Goal: Check status: Check status

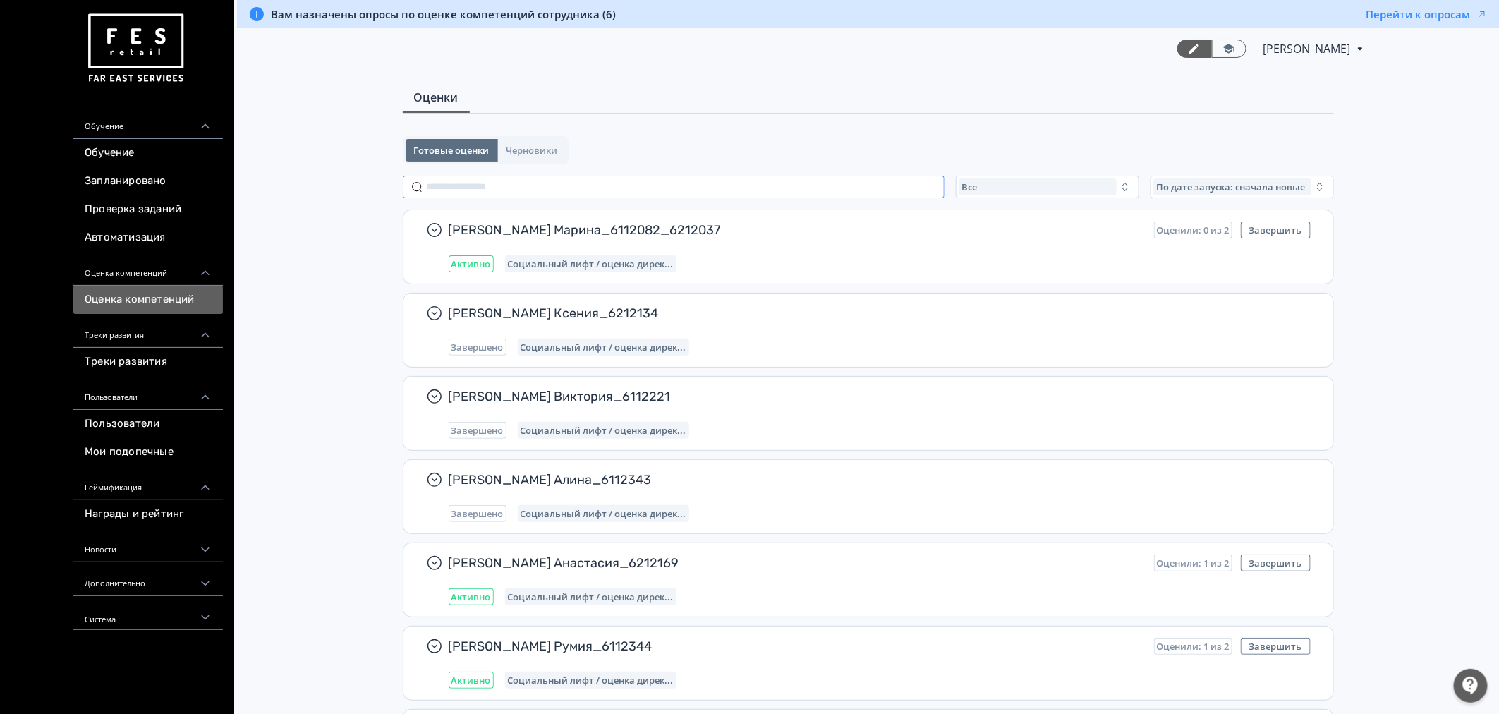
click at [487, 179] on input "text" at bounding box center [674, 187] width 542 height 23
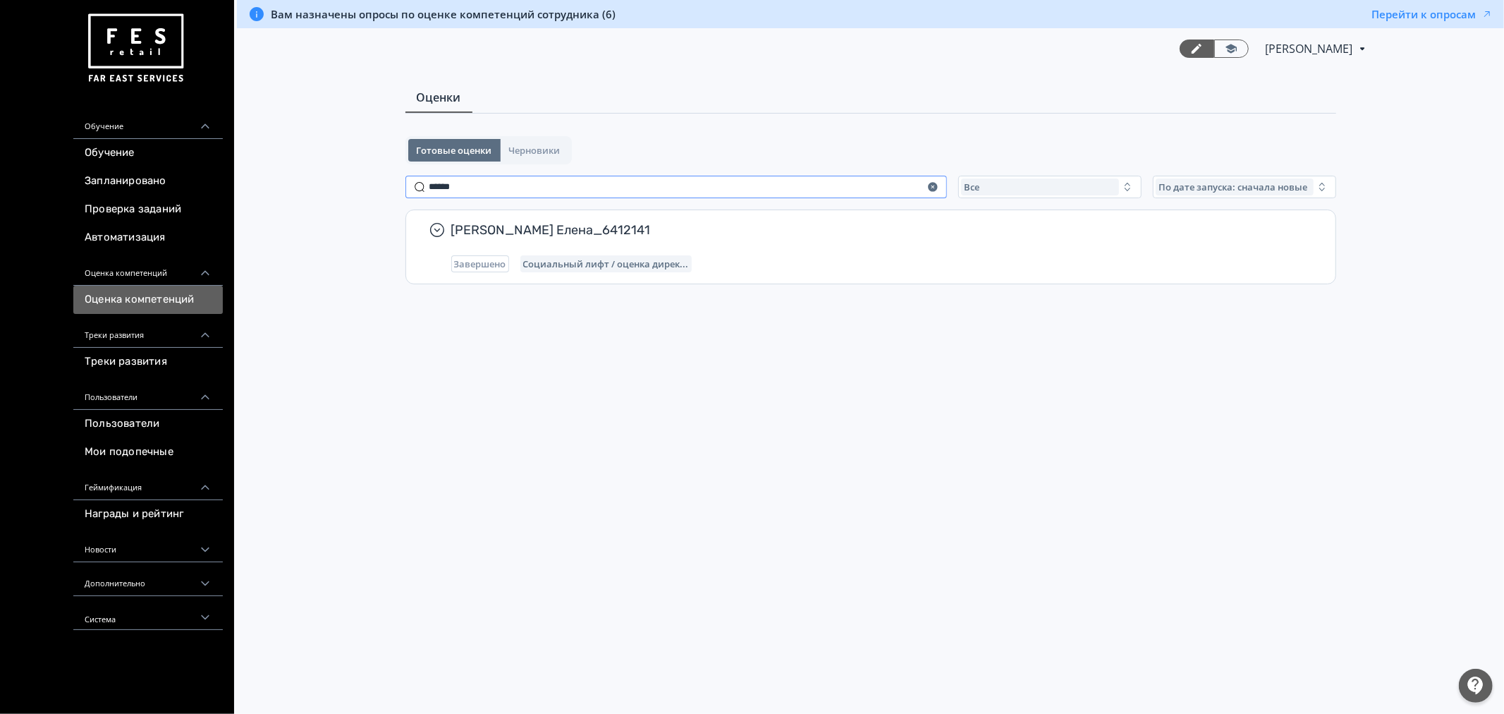
type input "******"
click at [1353, 12] on button "Перейти к опросам" at bounding box center [1432, 14] width 121 height 14
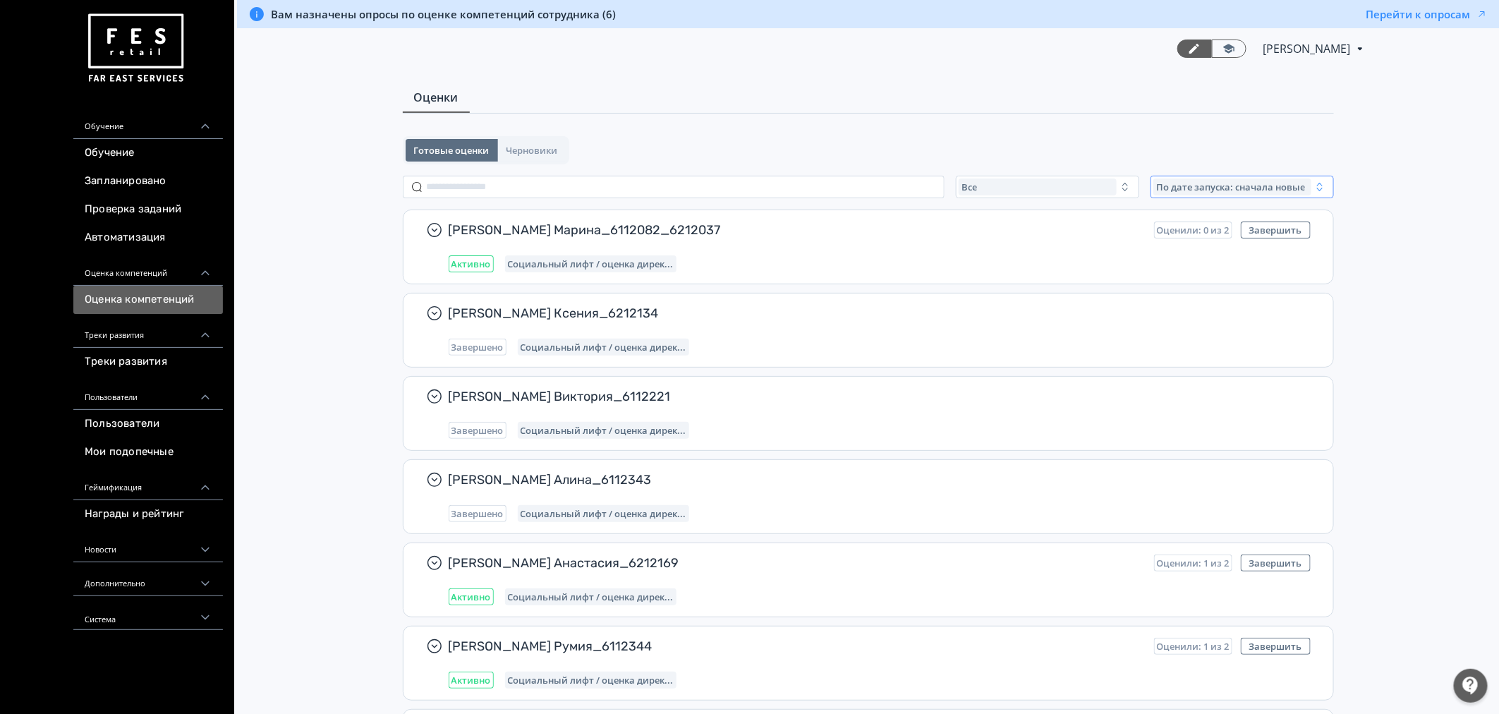
click at [1253, 184] on span "По дате запуска: сначала новые" at bounding box center [1230, 186] width 149 height 11
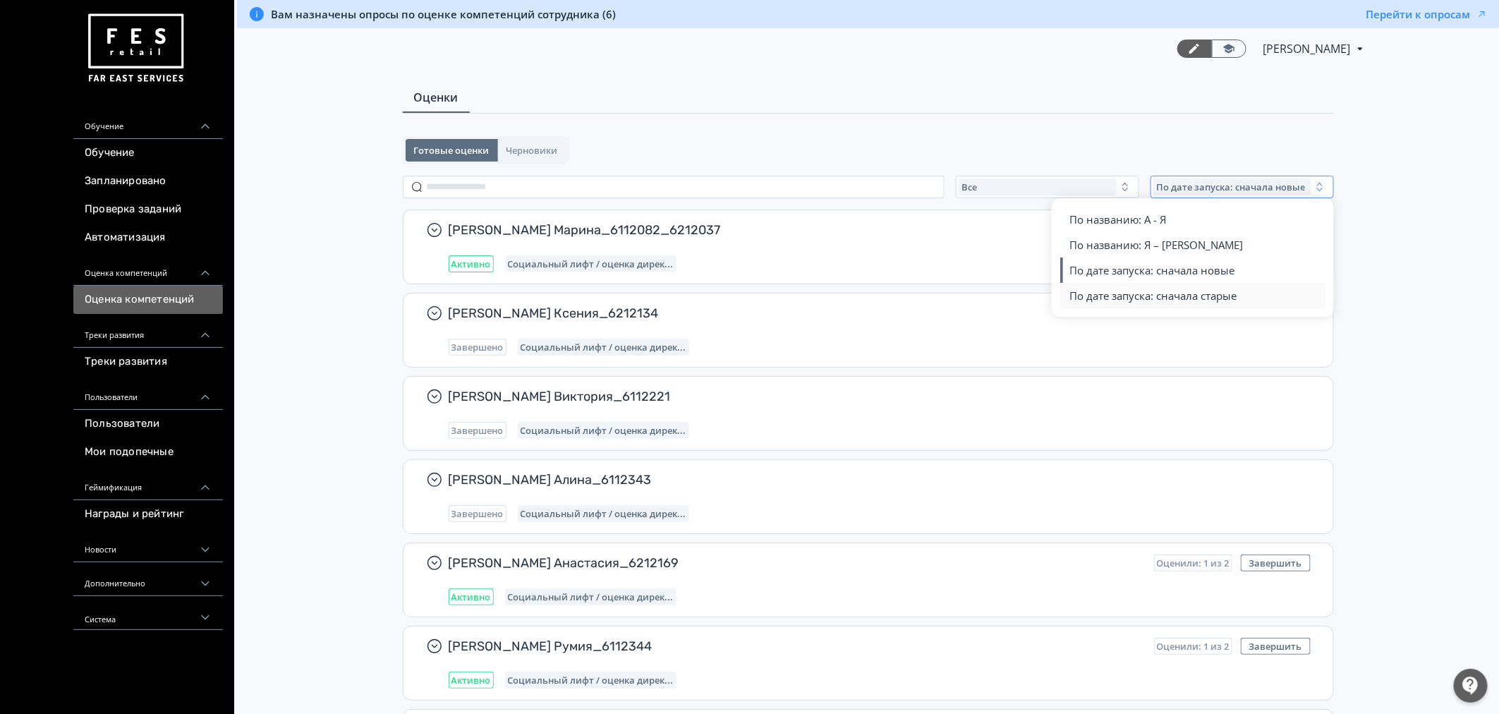
click at [1193, 295] on span "По дате запуска: сначала старые" at bounding box center [1153, 295] width 167 height 14
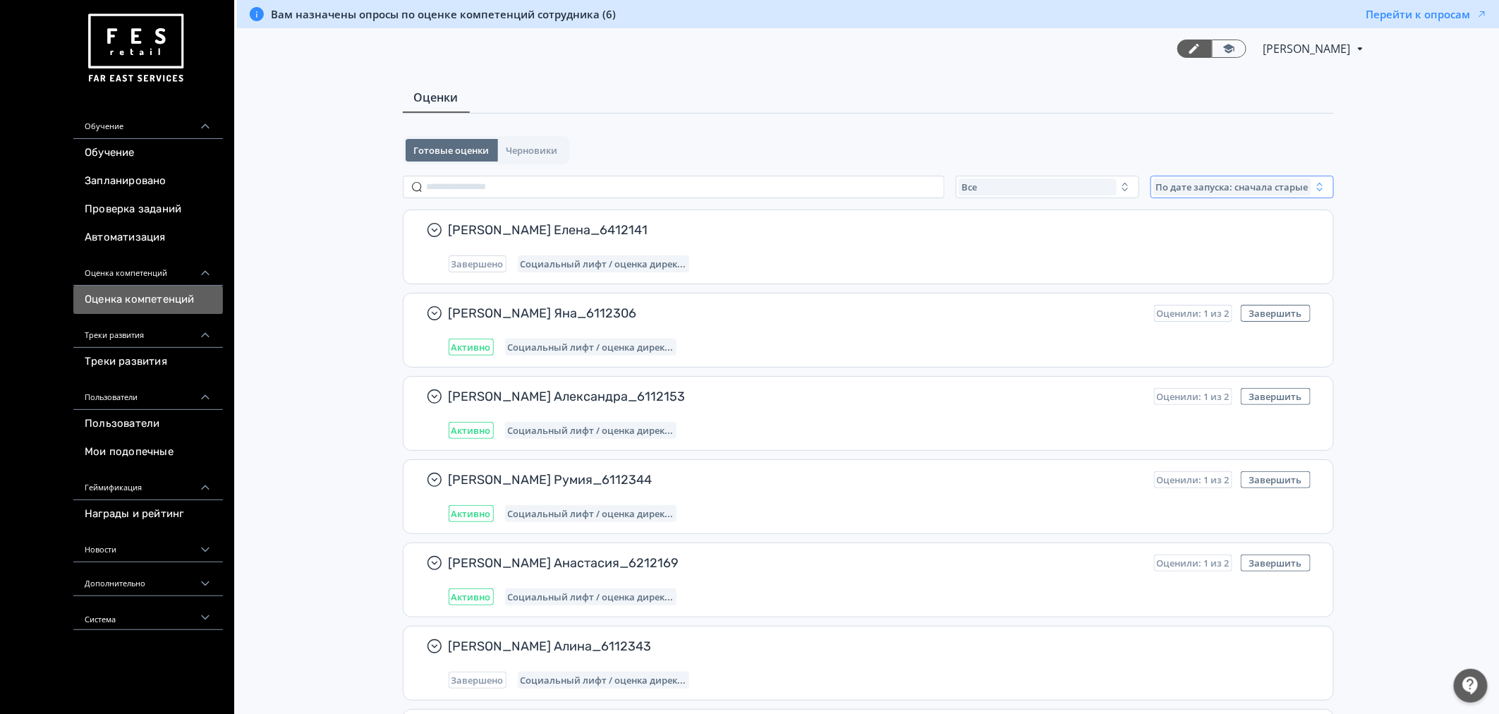
click at [1197, 184] on span "По дате запуска: сначала старые" at bounding box center [1232, 186] width 152 height 11
click at [1200, 241] on button "По названию: Я – [PERSON_NAME]" at bounding box center [1193, 244] width 247 height 25
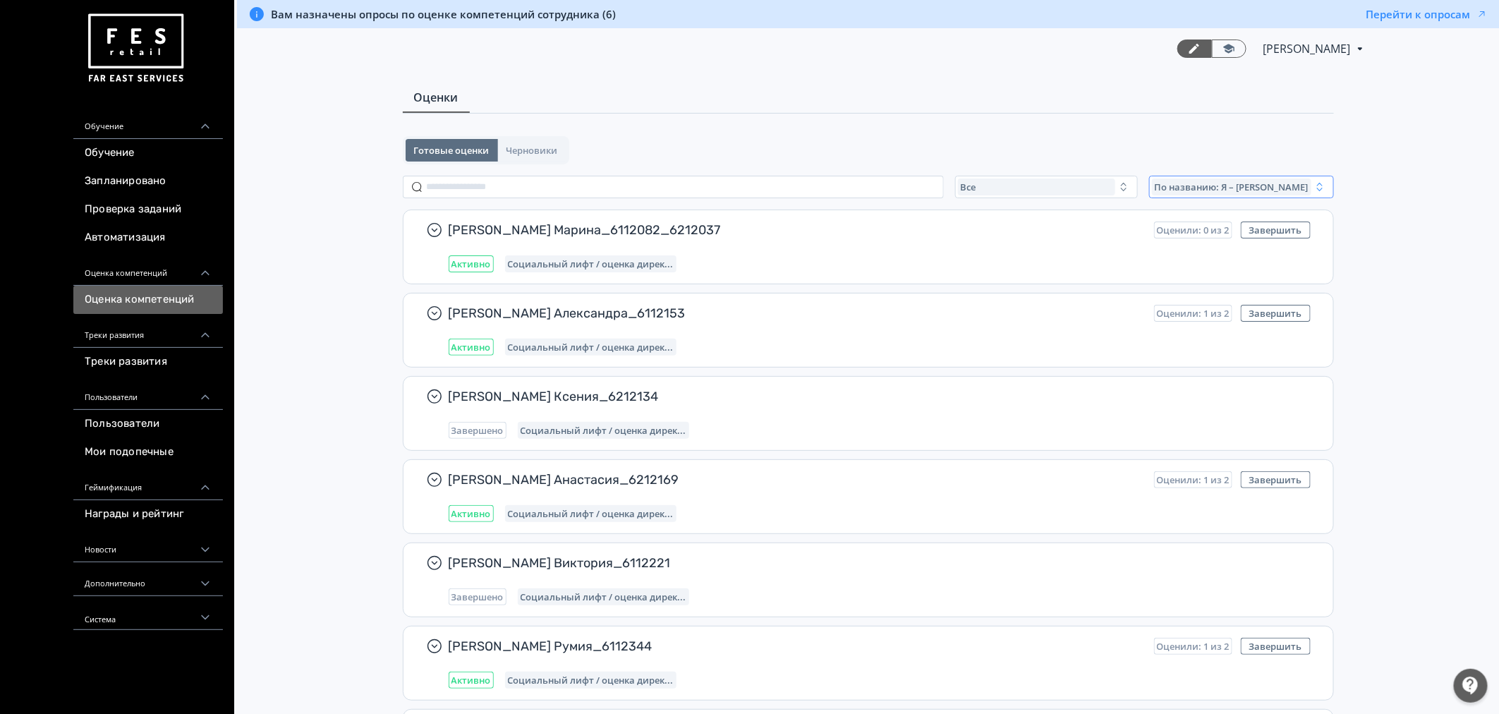
click at [1236, 181] on span "По названию: Я – [PERSON_NAME]" at bounding box center [1232, 186] width 154 height 11
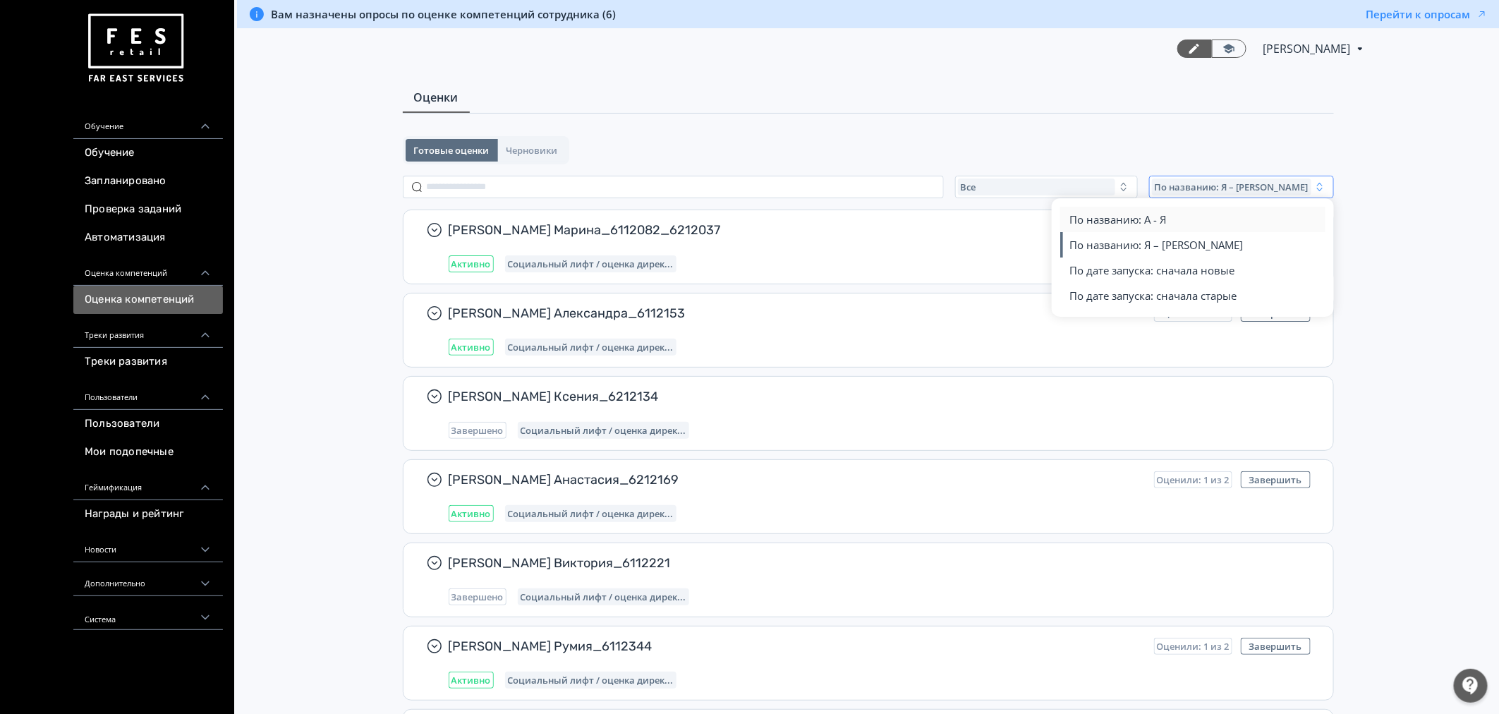
click at [1207, 219] on button "По названию: А - Я" at bounding box center [1193, 219] width 247 height 25
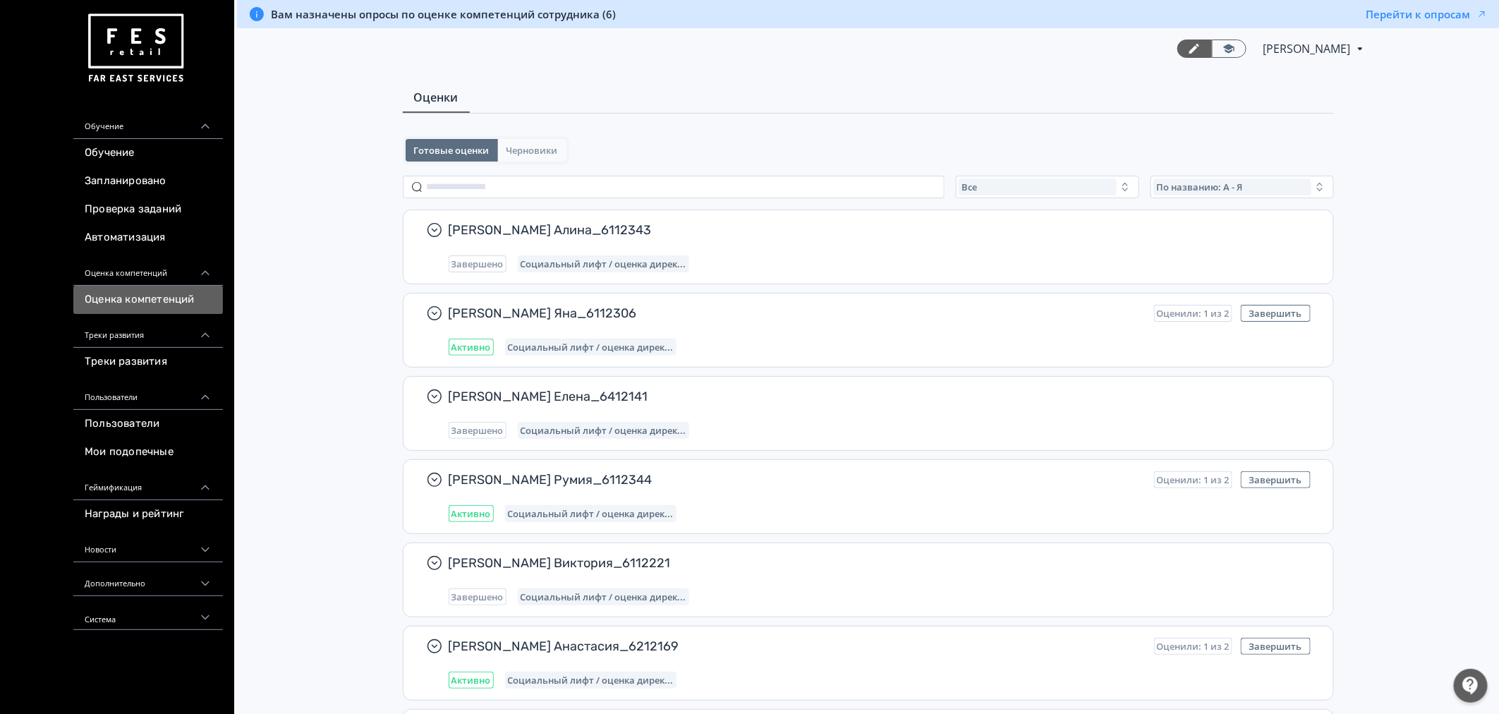
click at [525, 146] on span "Черновики" at bounding box center [531, 150] width 51 height 11
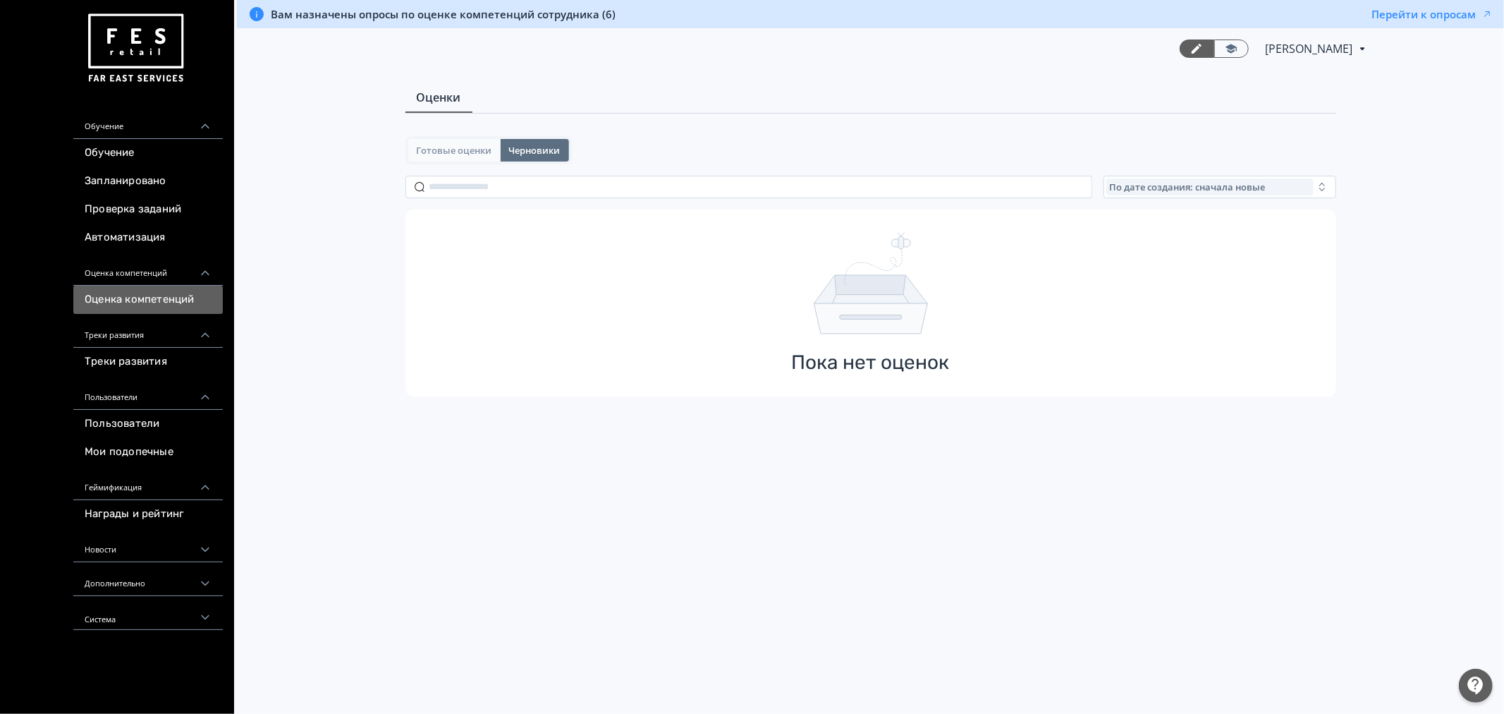
click at [460, 148] on span "Готовые оценки" at bounding box center [454, 150] width 75 height 11
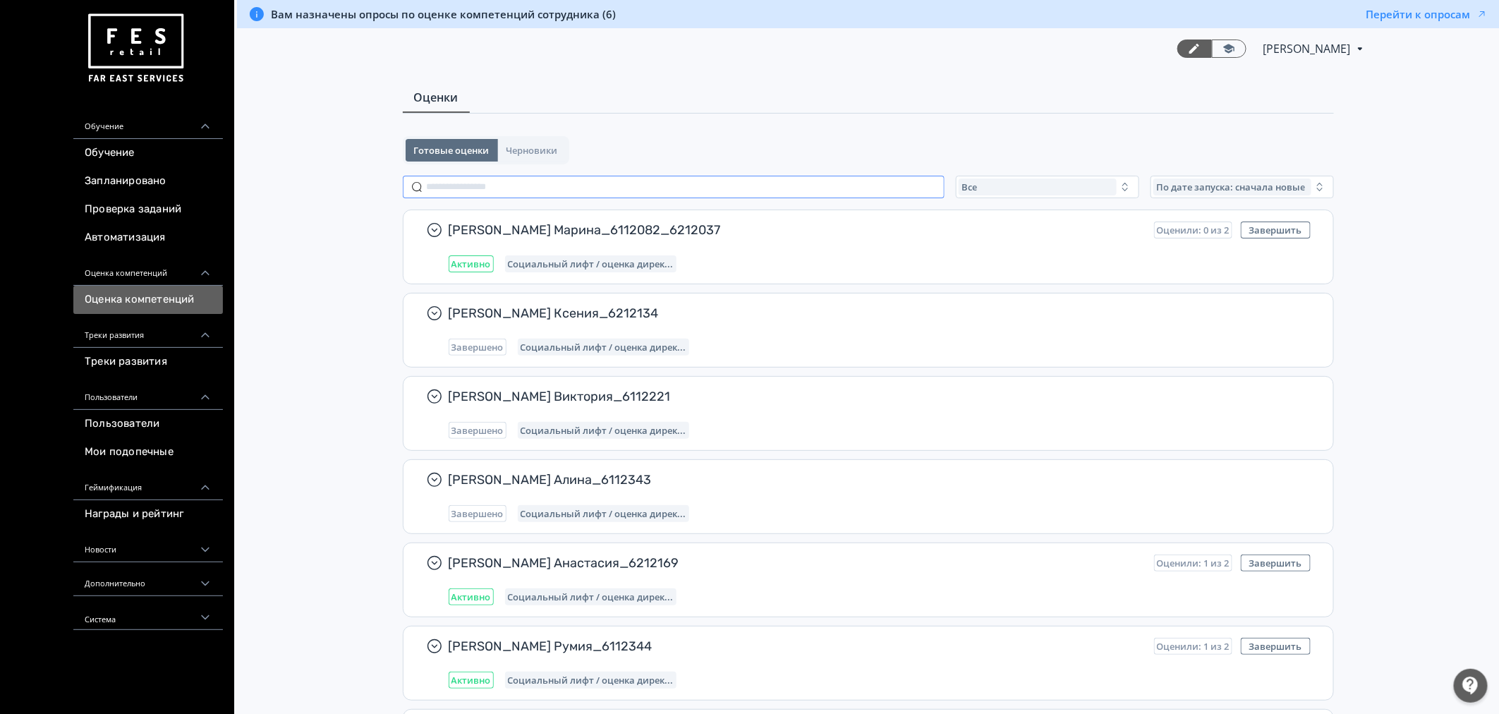
click at [590, 192] on input "text" at bounding box center [674, 187] width 542 height 23
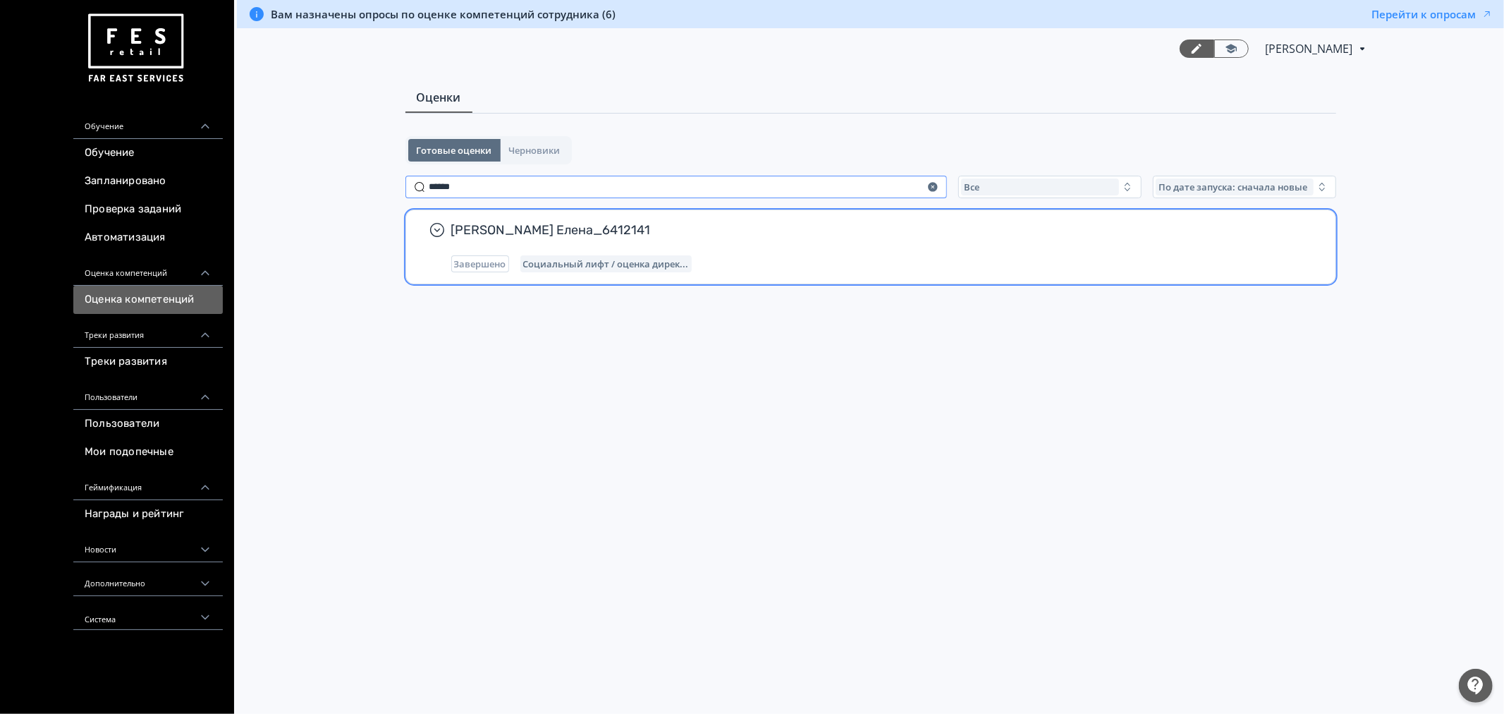
type input "******"
click at [558, 269] on div "Социальный лифт / оценка дирек..." at bounding box center [605, 263] width 171 height 17
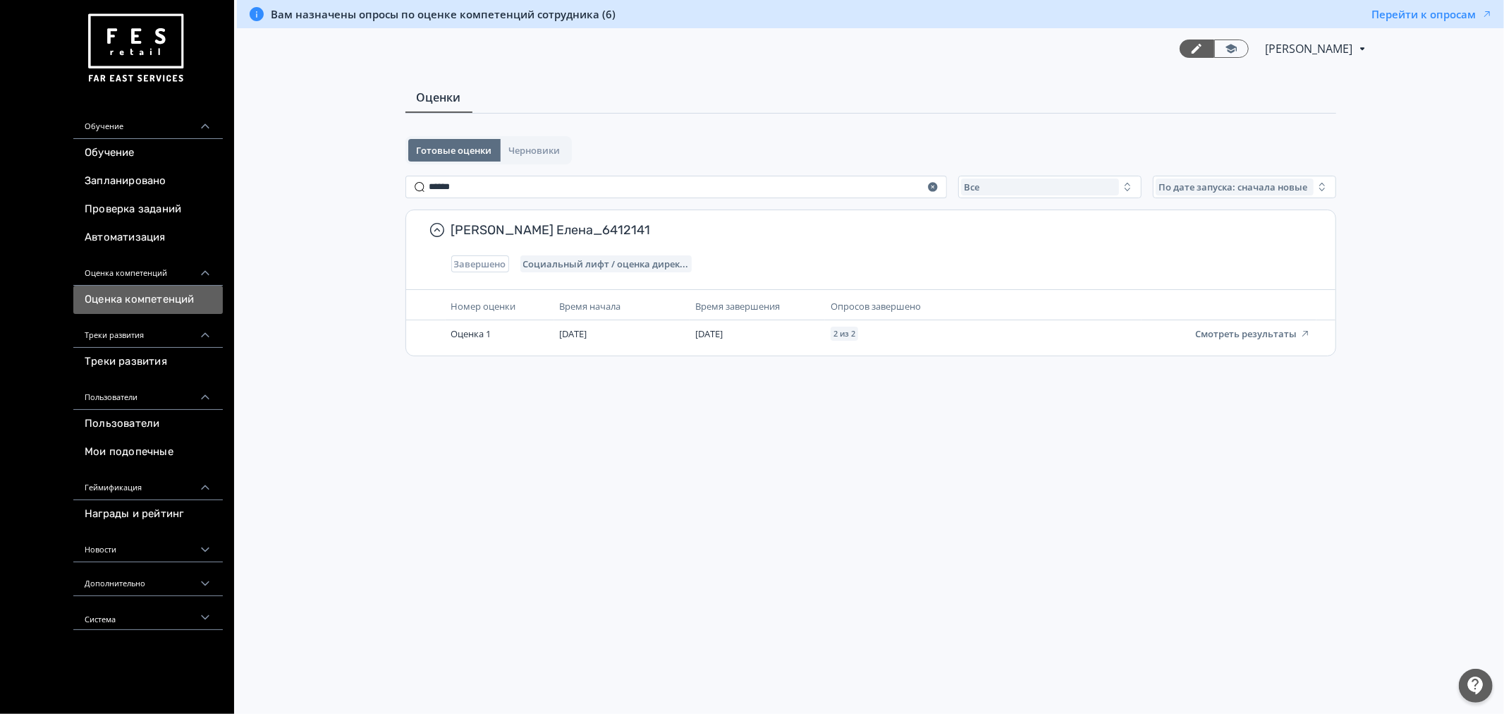
click at [1323, 53] on span "[PERSON_NAME]" at bounding box center [1311, 48] width 90 height 17
click at [1334, 163] on div "Профиль" at bounding box center [1323, 166] width 106 height 28
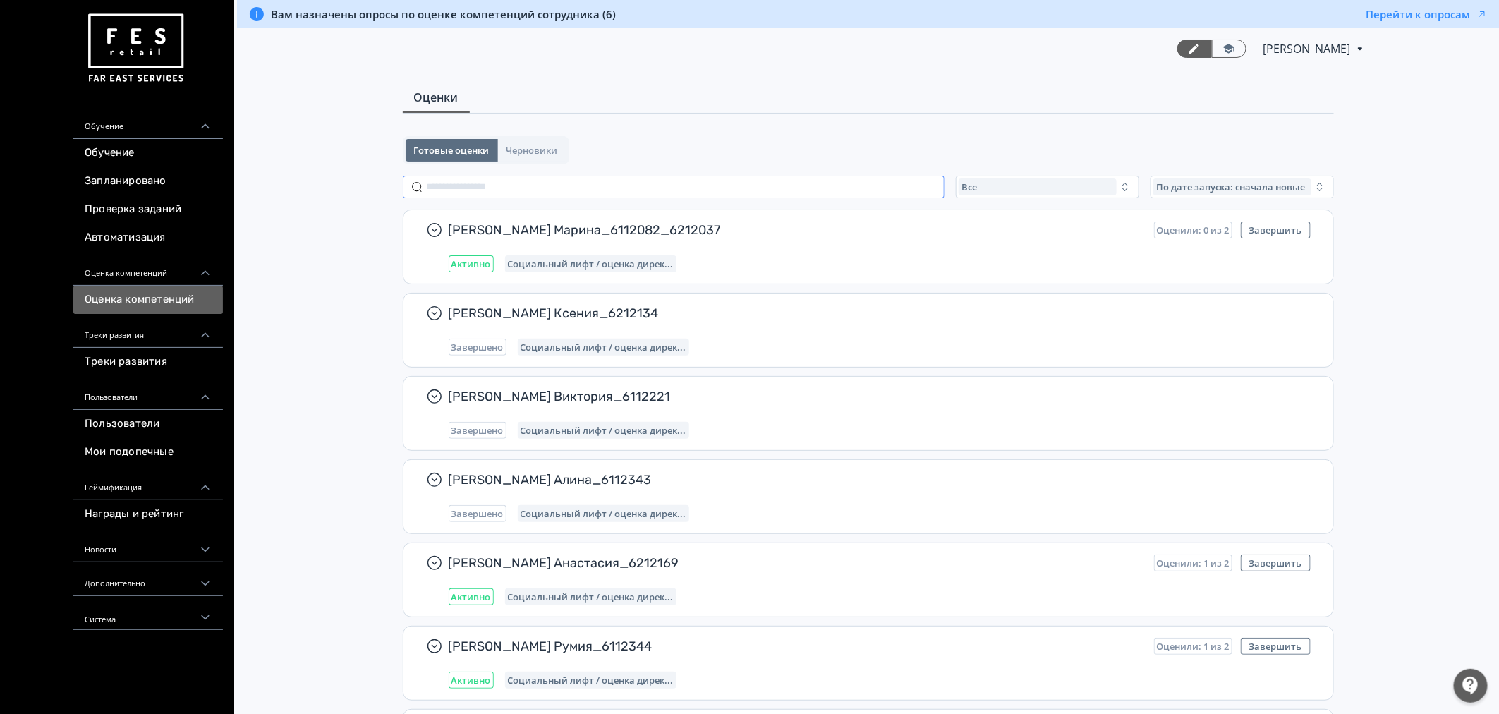
click at [580, 183] on input "text" at bounding box center [674, 187] width 542 height 23
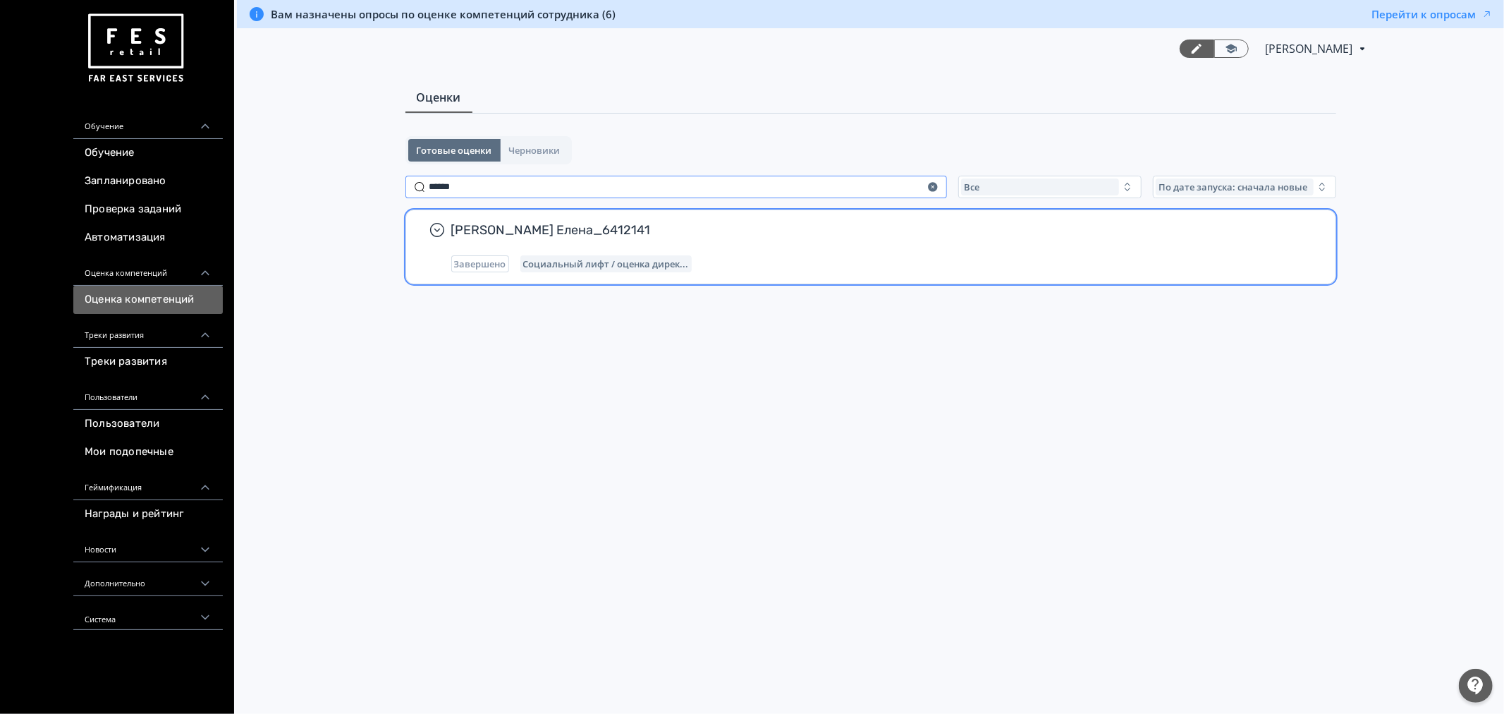
type input "******"
copy span "[PERSON_NAME] Елена_6412141"
drag, startPoint x: 623, startPoint y: 234, endPoint x: 454, endPoint y: 228, distance: 168.7
click at [454, 228] on span "[PERSON_NAME] Елена_6412141" at bounding box center [876, 229] width 851 height 17
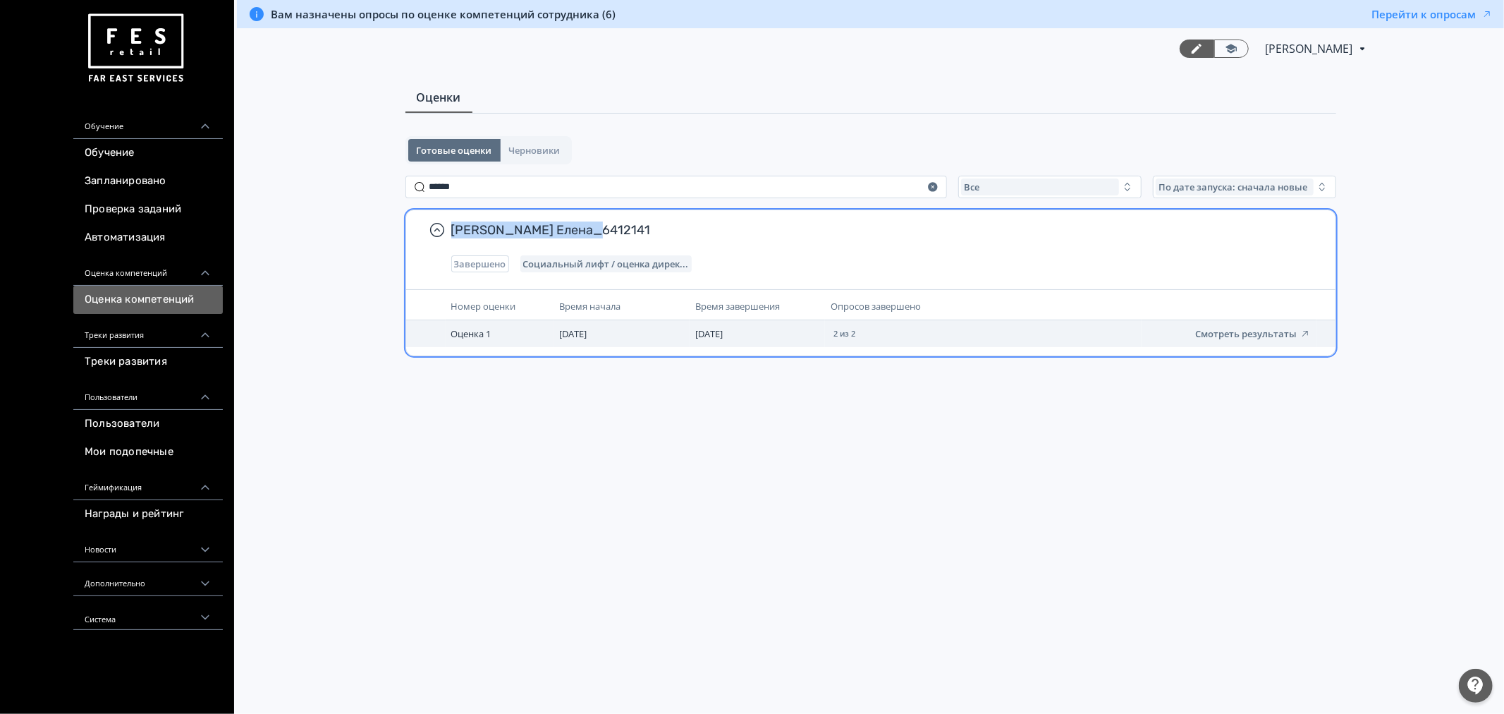
drag, startPoint x: 1265, startPoint y: 334, endPoint x: 1124, endPoint y: 252, distance: 164.0
click at [1266, 334] on button "Смотреть результаты" at bounding box center [1253, 333] width 116 height 11
